Goal: Navigation & Orientation: Find specific page/section

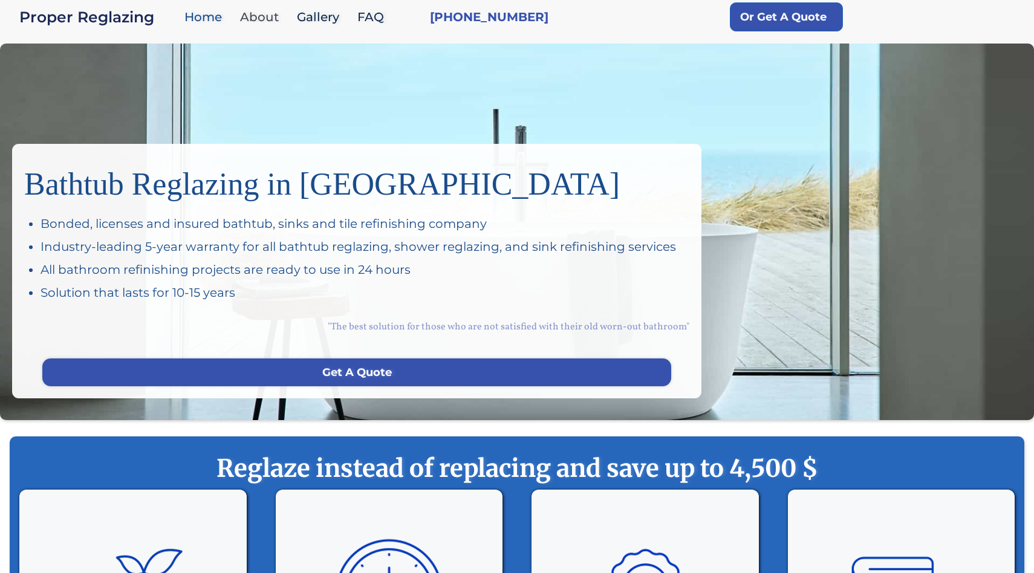
click at [246, 8] on link "About" at bounding box center [262, 17] width 57 height 26
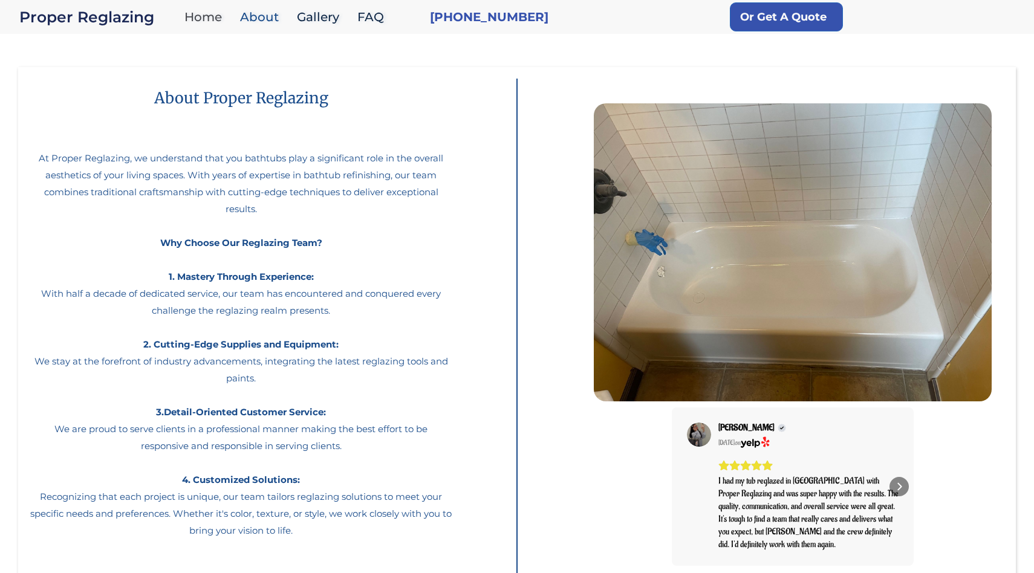
click at [211, 17] on link "Home" at bounding box center [206, 17] width 56 height 26
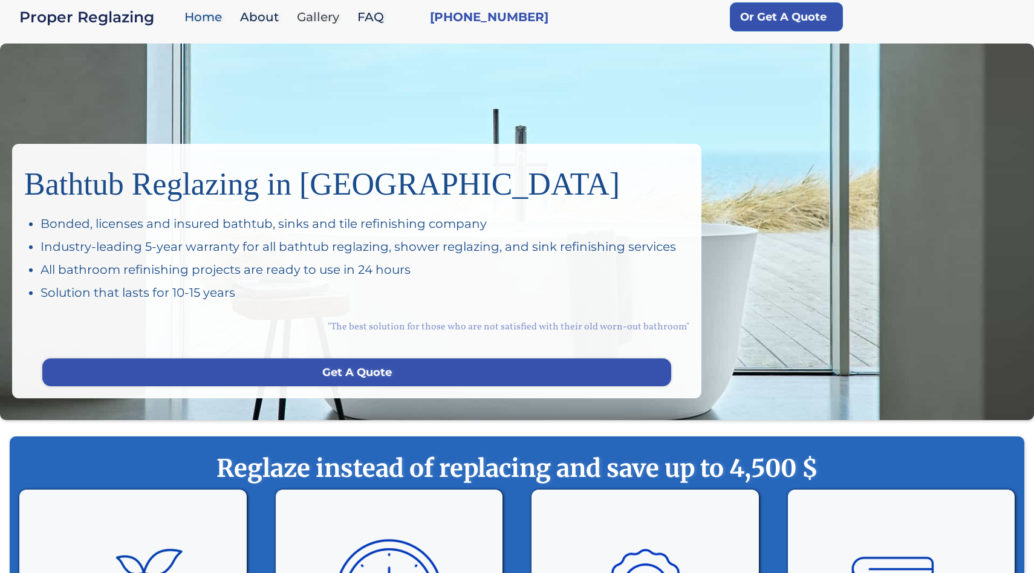
click at [319, 23] on link "Gallery" at bounding box center [321, 17] width 60 height 26
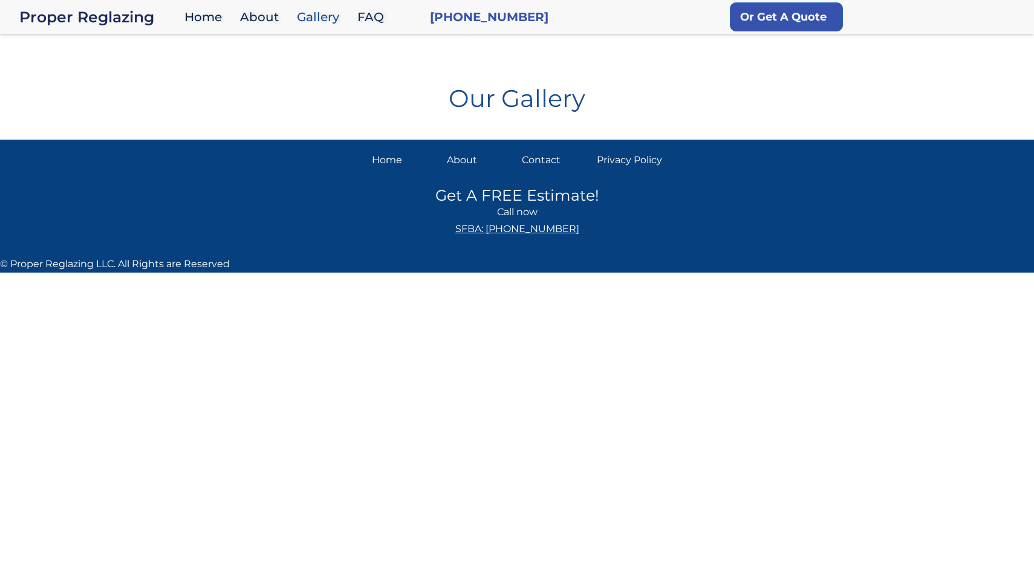
click at [556, 163] on div "Contact" at bounding box center [554, 160] width 65 height 17
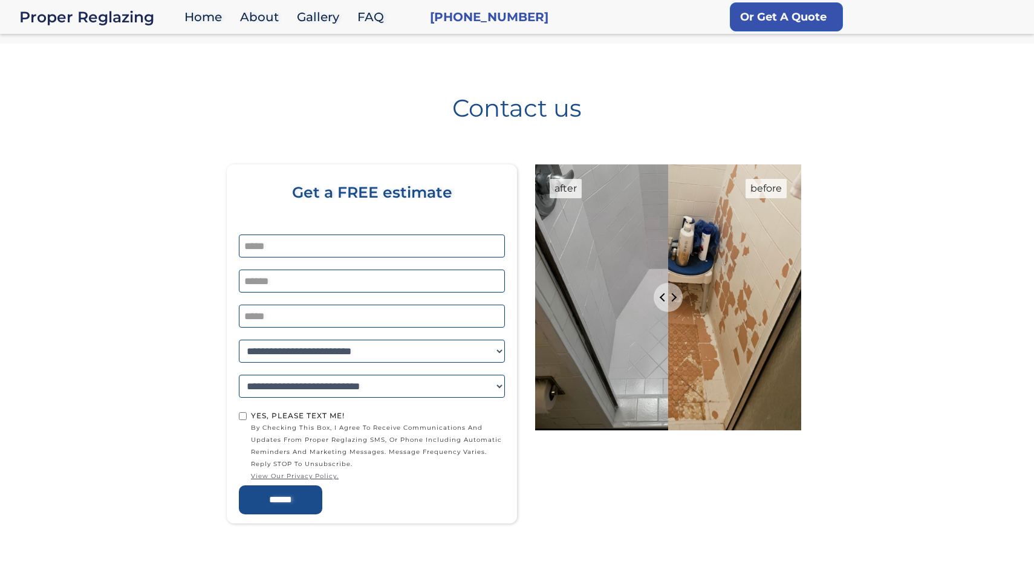
click at [251, 111] on h1 "Contact us" at bounding box center [517, 103] width 998 height 34
click at [208, 62] on div "**********" at bounding box center [517, 305] width 998 height 490
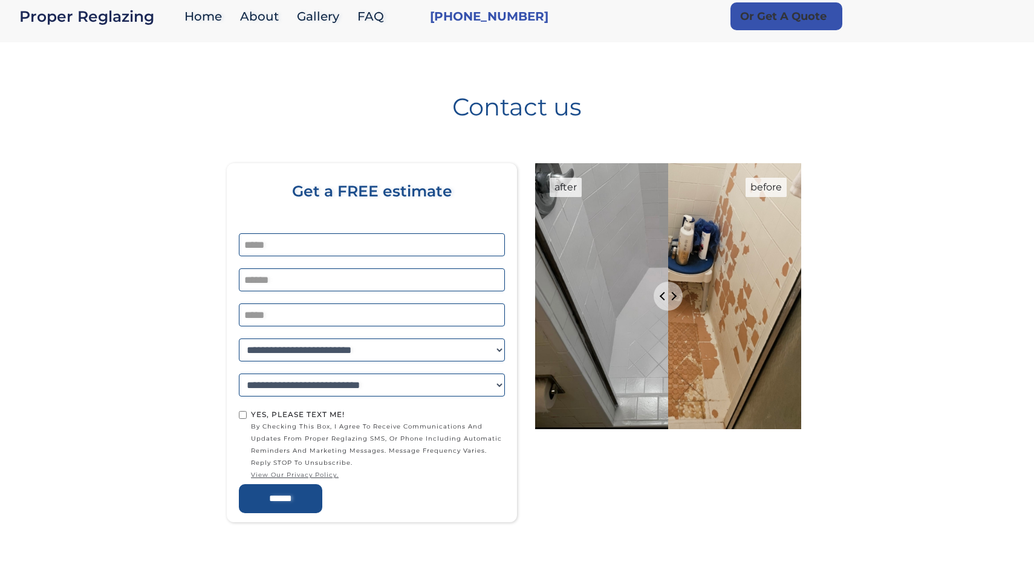
click at [738, 19] on link "Or Get A Quote" at bounding box center [786, 16] width 112 height 28
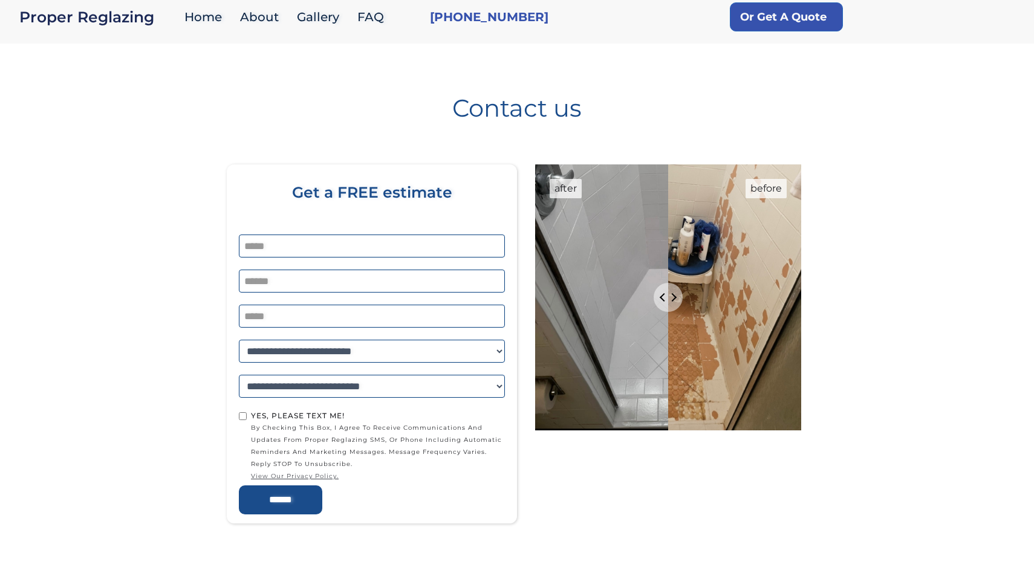
click at [132, 26] on div "Proper Reglazing Home About Gallery FAQ" at bounding box center [207, 17] width 377 height 26
click at [119, 16] on div "Proper Reglazing" at bounding box center [98, 16] width 159 height 17
